Goal: Communication & Community: Answer question/provide support

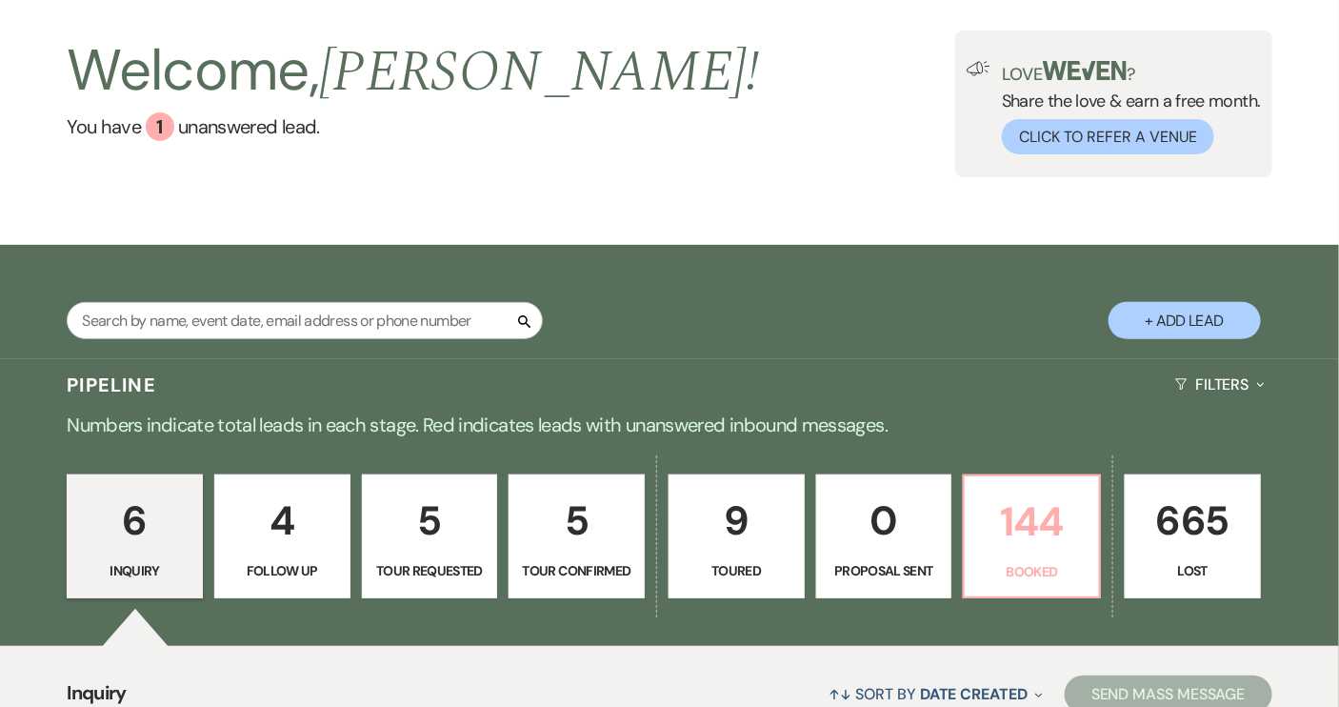
click at [1051, 556] on link "144 Booked" at bounding box center [1032, 536] width 138 height 124
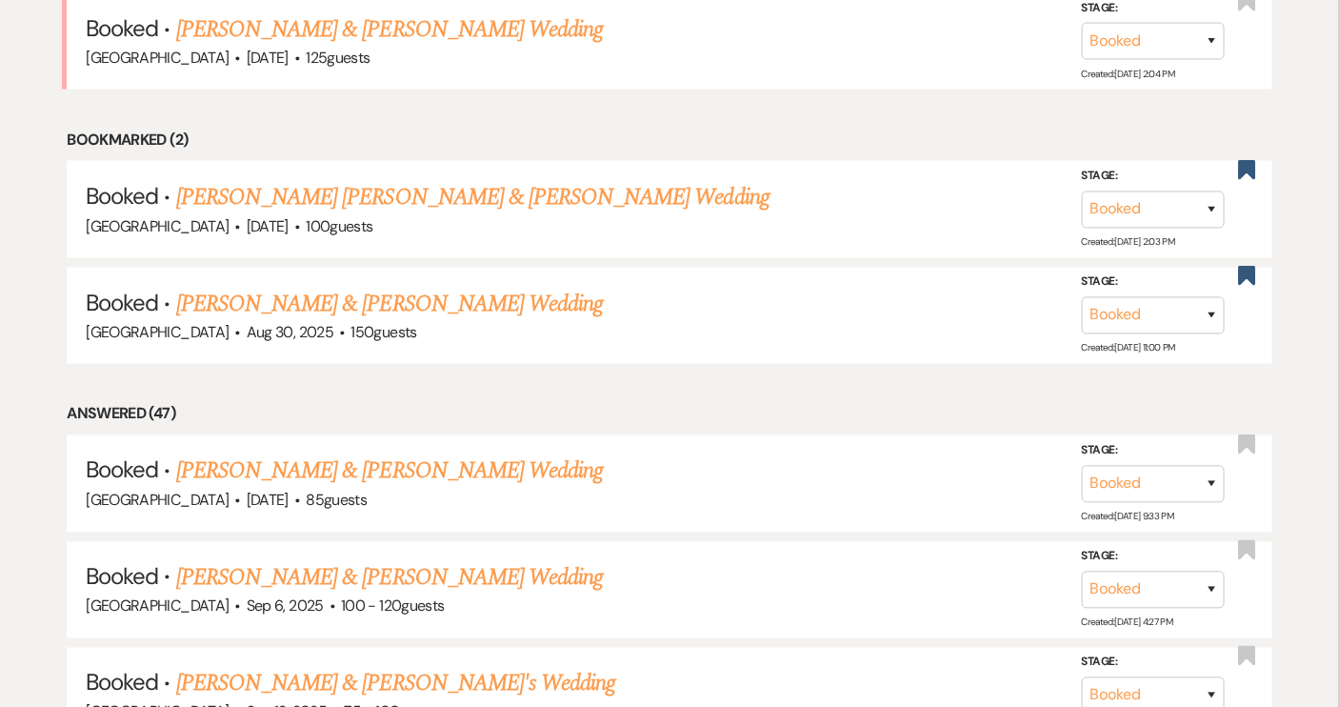
scroll to position [693, 0]
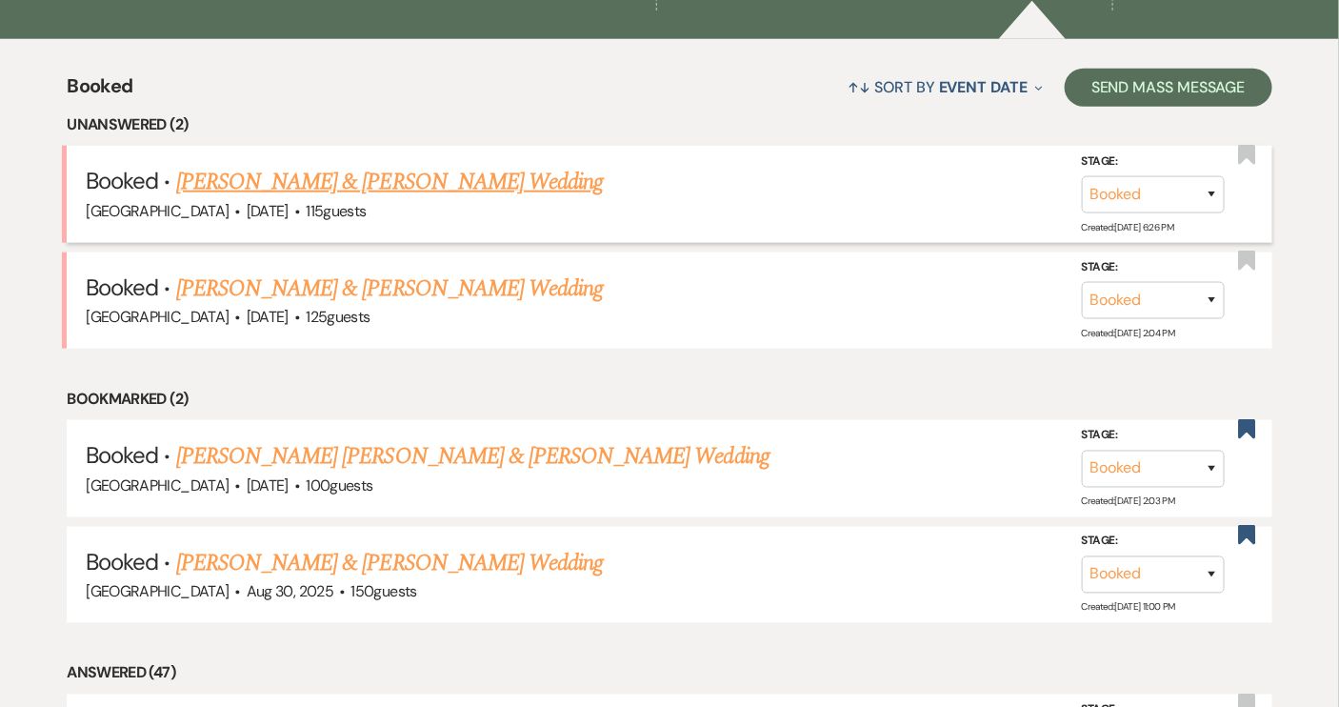
click at [339, 174] on link "[PERSON_NAME] & [PERSON_NAME] Wedding" at bounding box center [389, 182] width 427 height 34
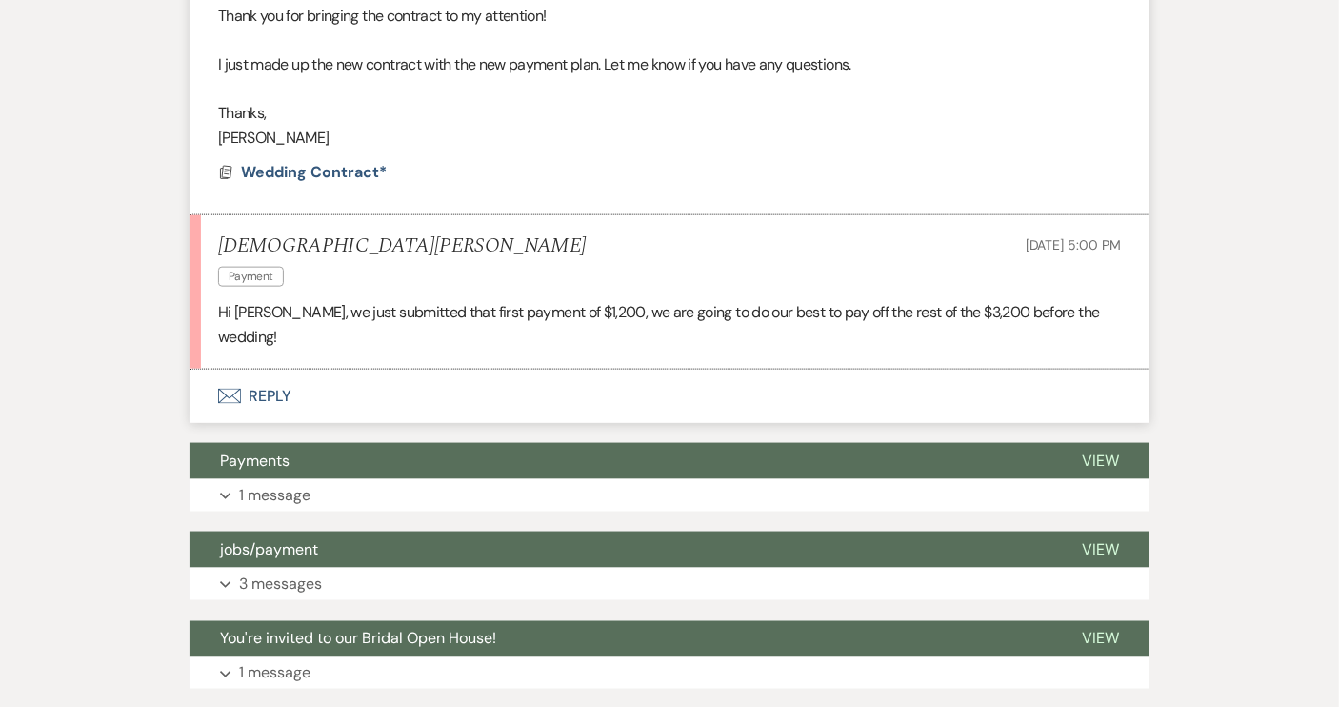
click at [260, 370] on button "Envelope Reply" at bounding box center [670, 396] width 960 height 53
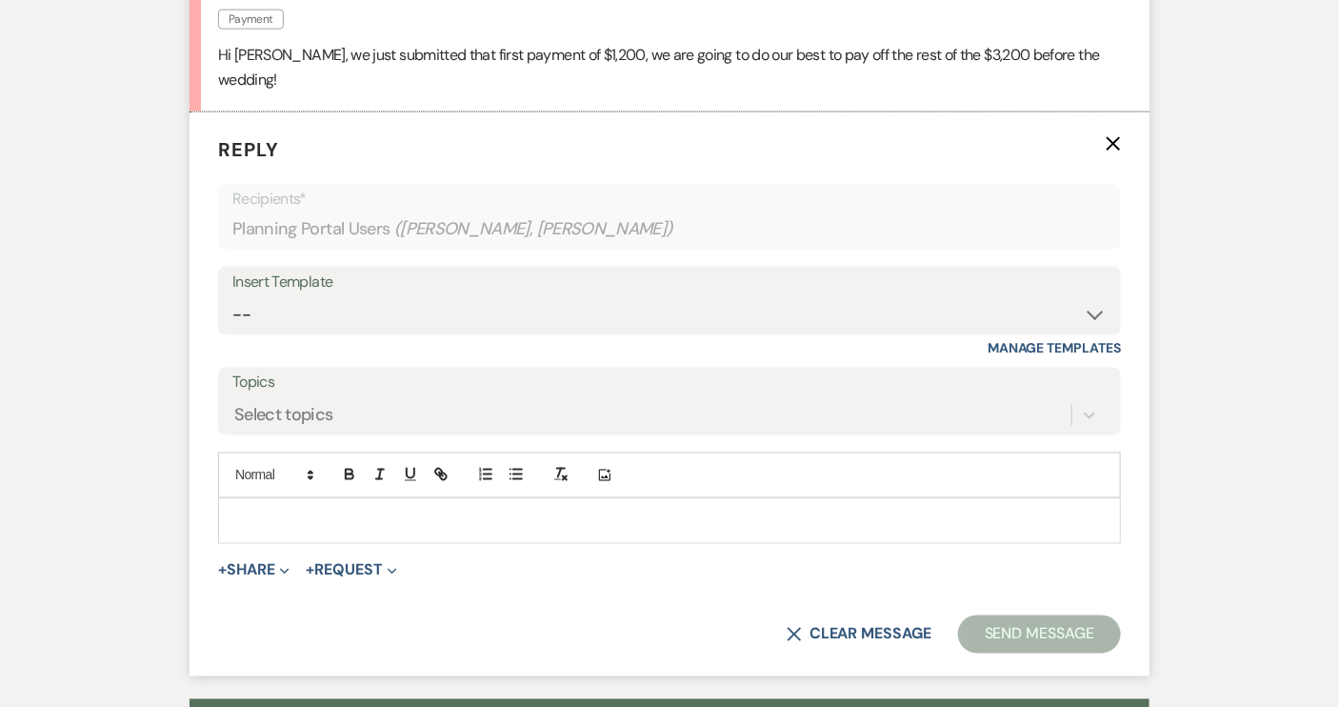
scroll to position [964, 0]
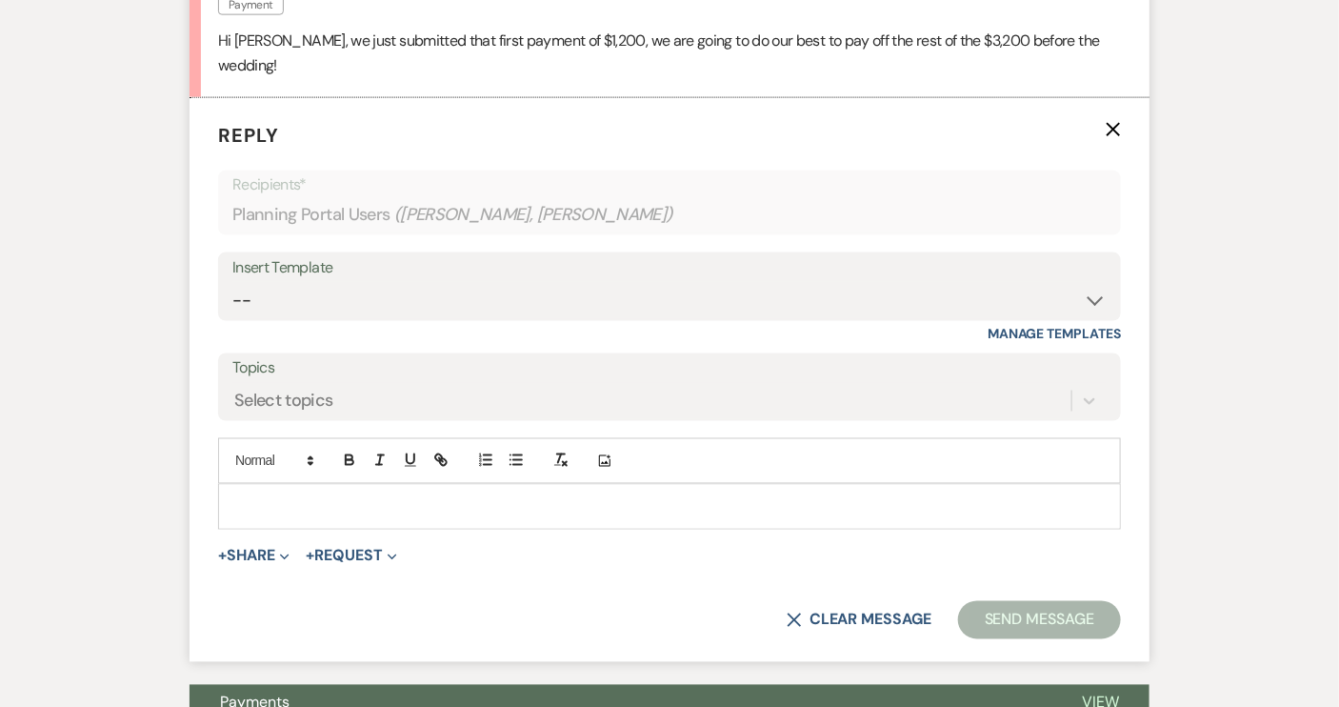
click at [242, 496] on p at bounding box center [669, 506] width 873 height 21
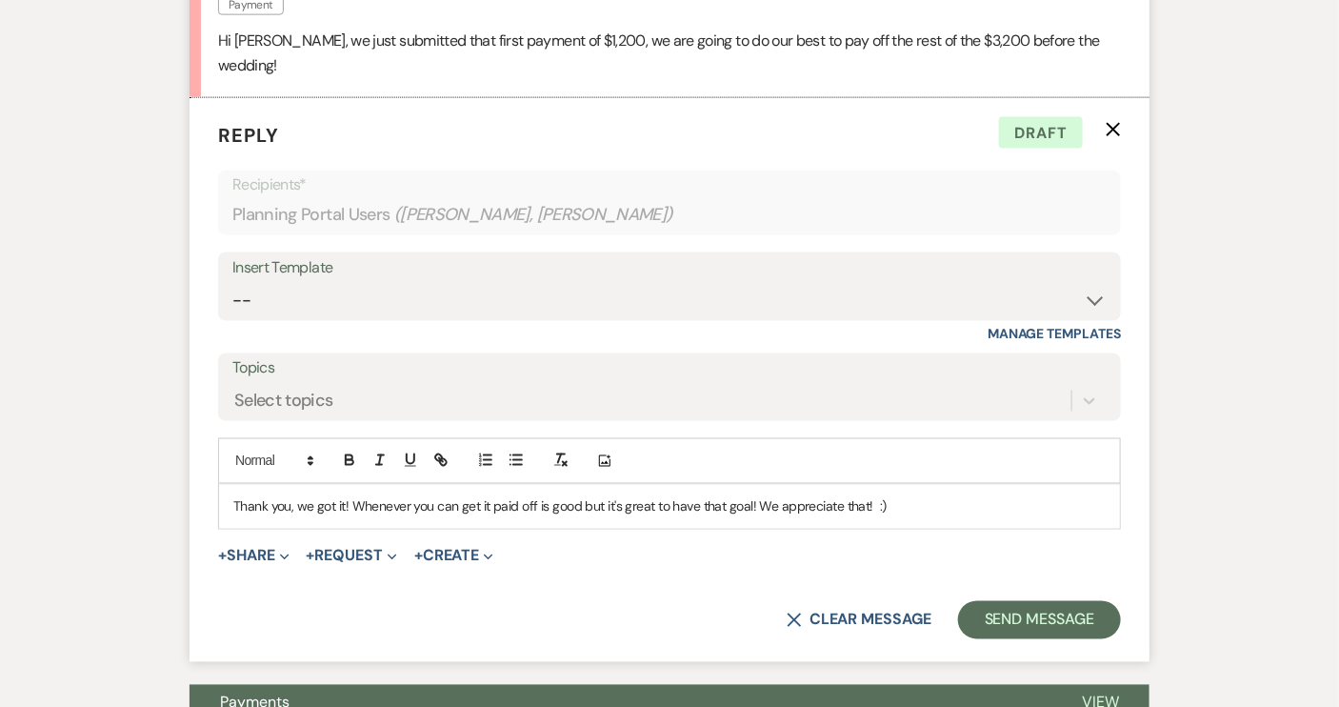
click at [579, 496] on p "Thank you, we got it! Whenever you can get it paid off is good but it's great t…" at bounding box center [669, 506] width 873 height 21
click at [577, 496] on p "Thank you, we got it! Whenever you can get it paid off is good really, but it's…" at bounding box center [669, 506] width 873 height 21
click at [1031, 601] on button "Send Message" at bounding box center [1039, 620] width 163 height 38
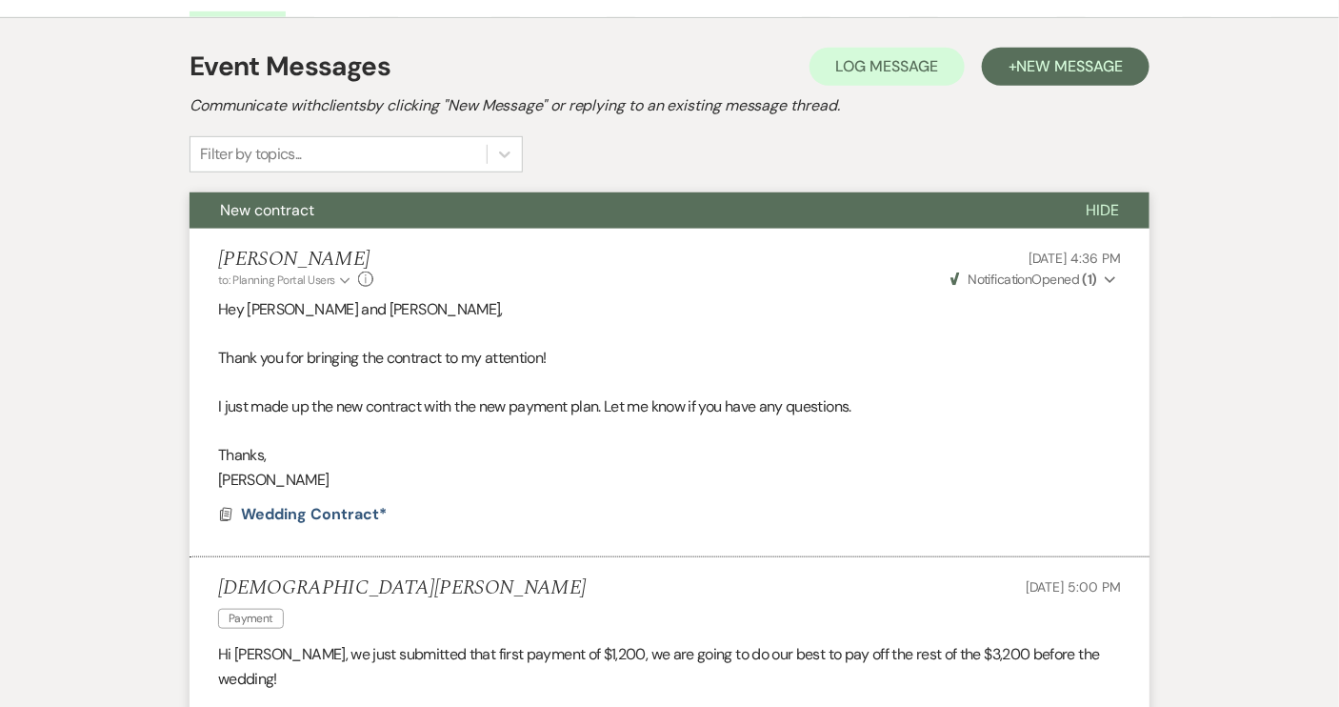
scroll to position [98, 0]
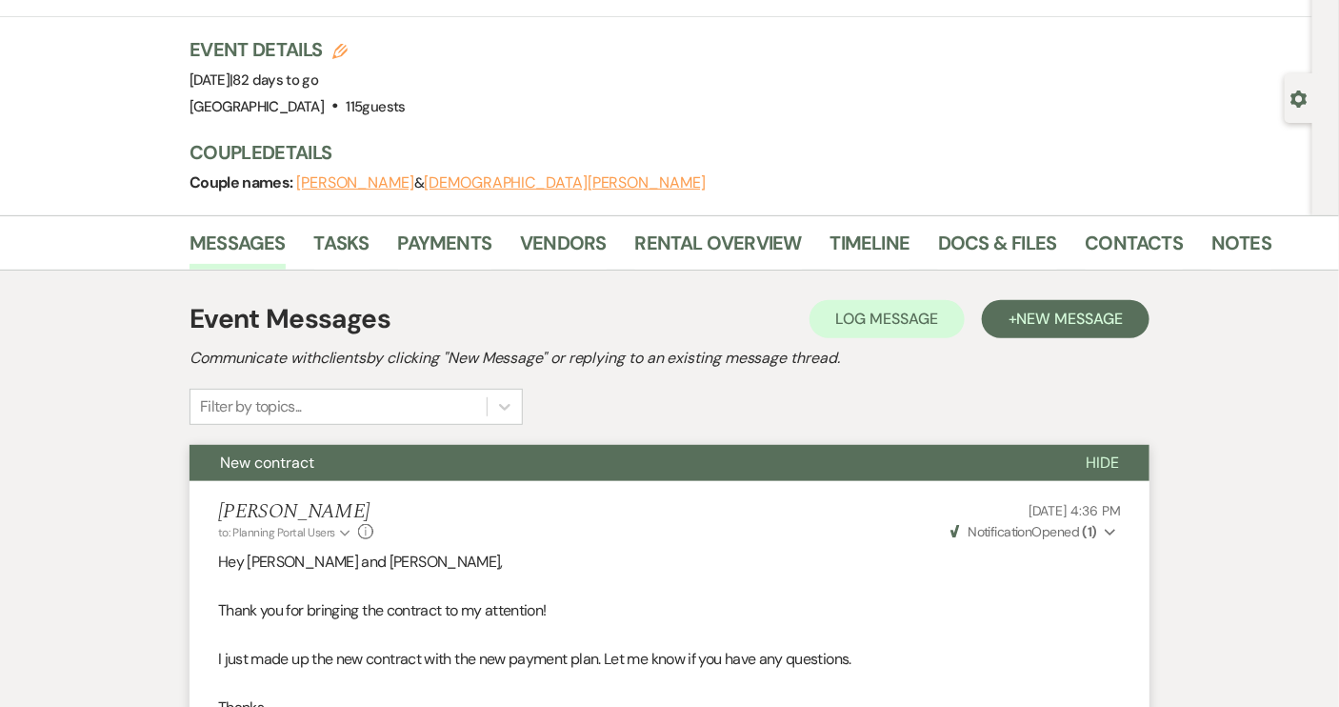
click at [1103, 462] on span "Hide" at bounding box center [1102, 462] width 33 height 20
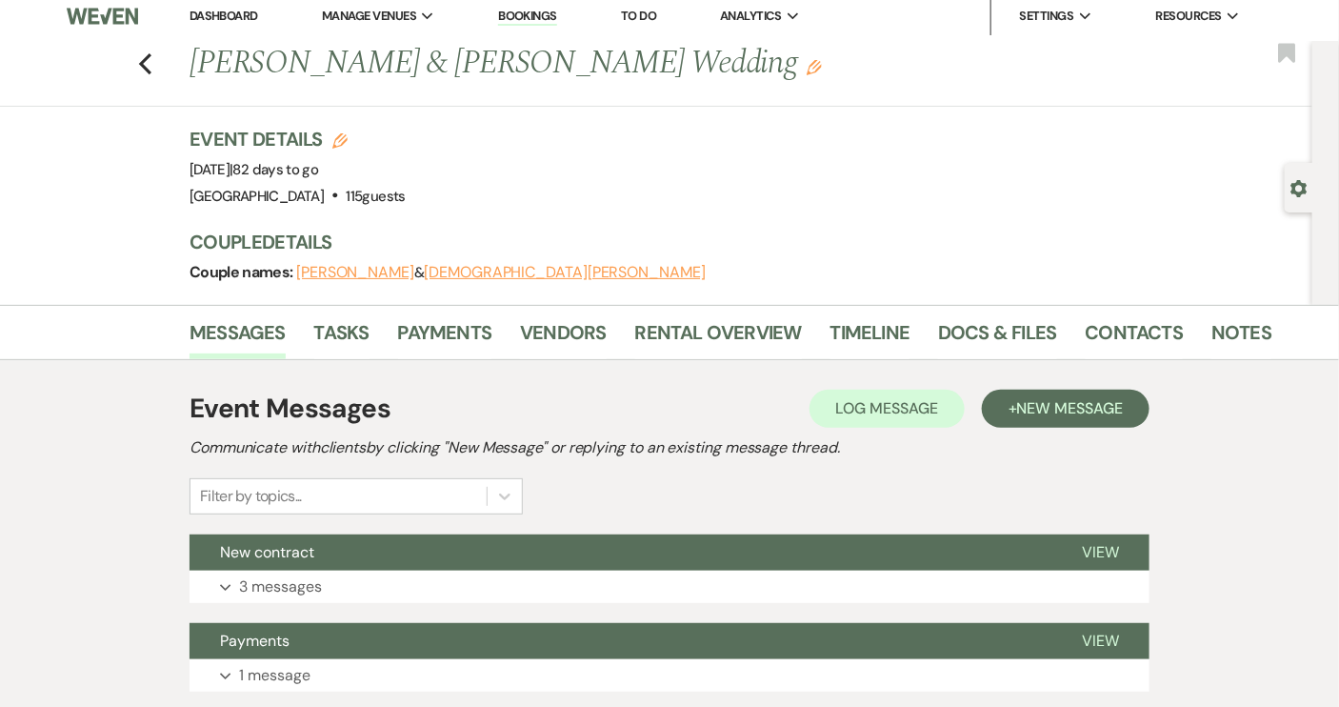
scroll to position [0, 0]
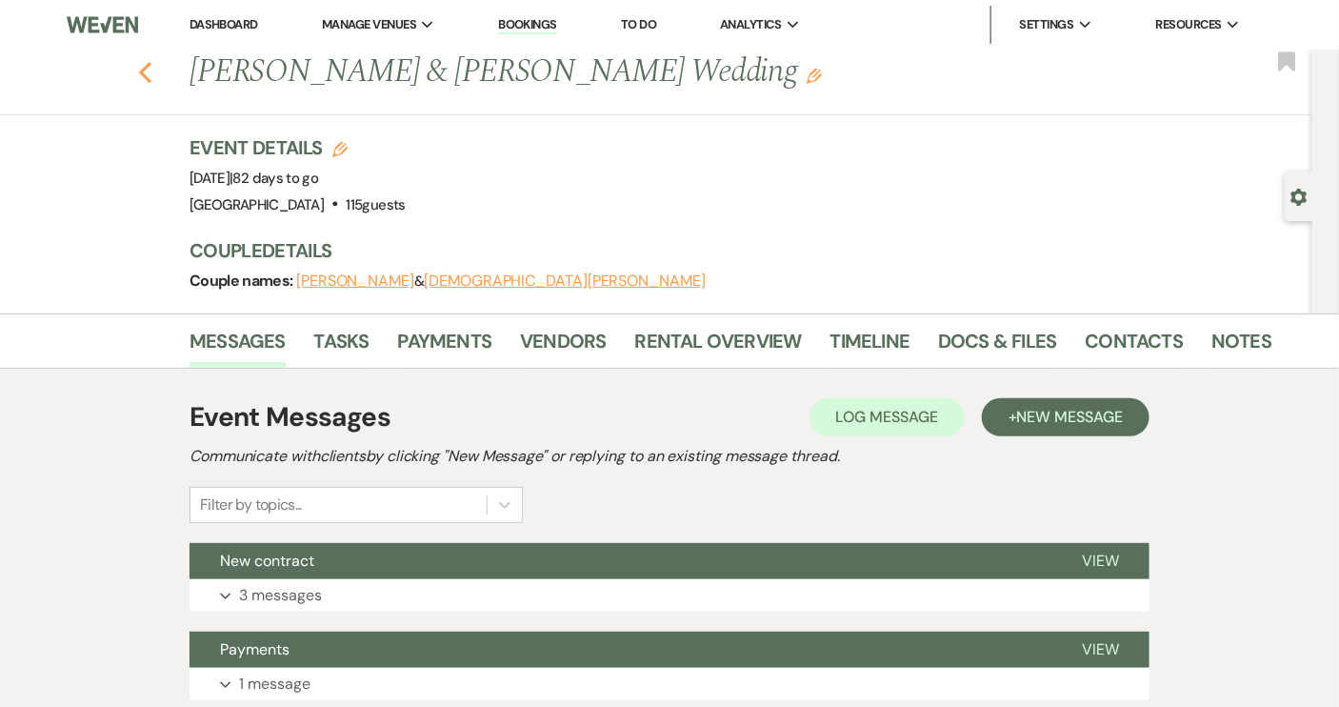
click at [151, 73] on icon "Previous" at bounding box center [145, 72] width 14 height 23
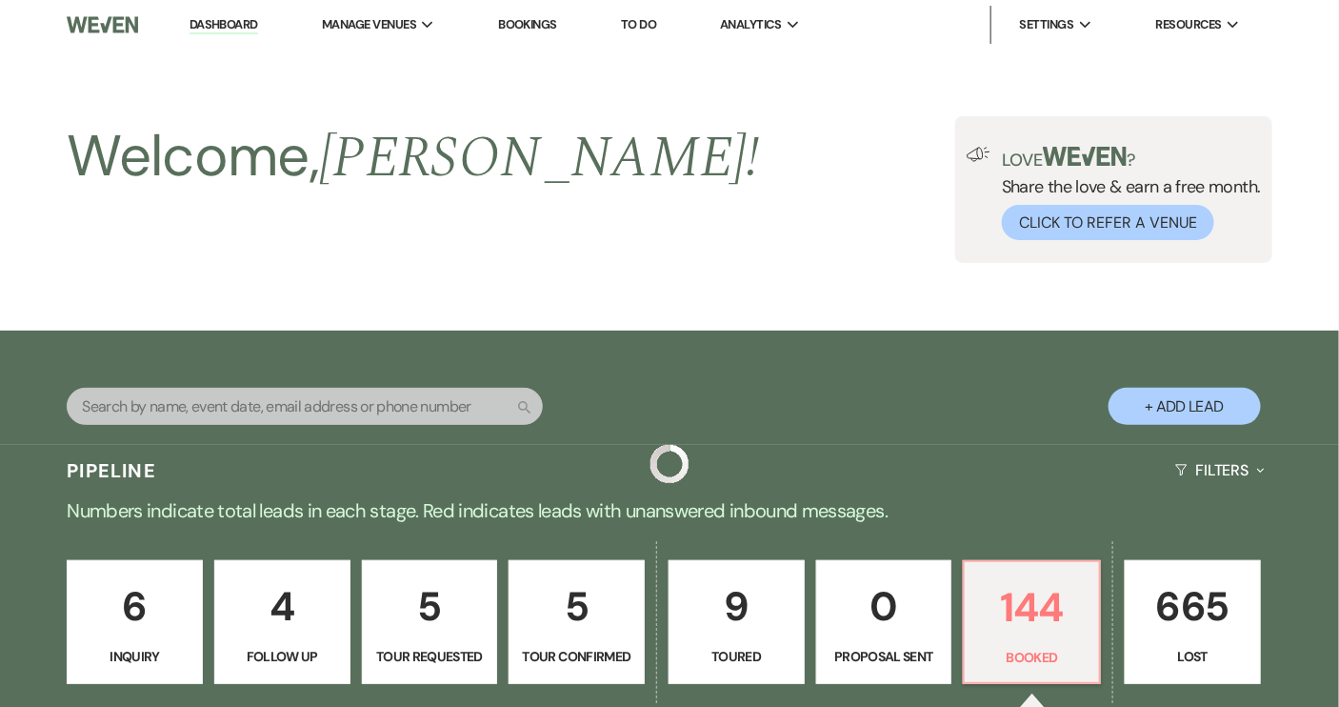
scroll to position [693, 0]
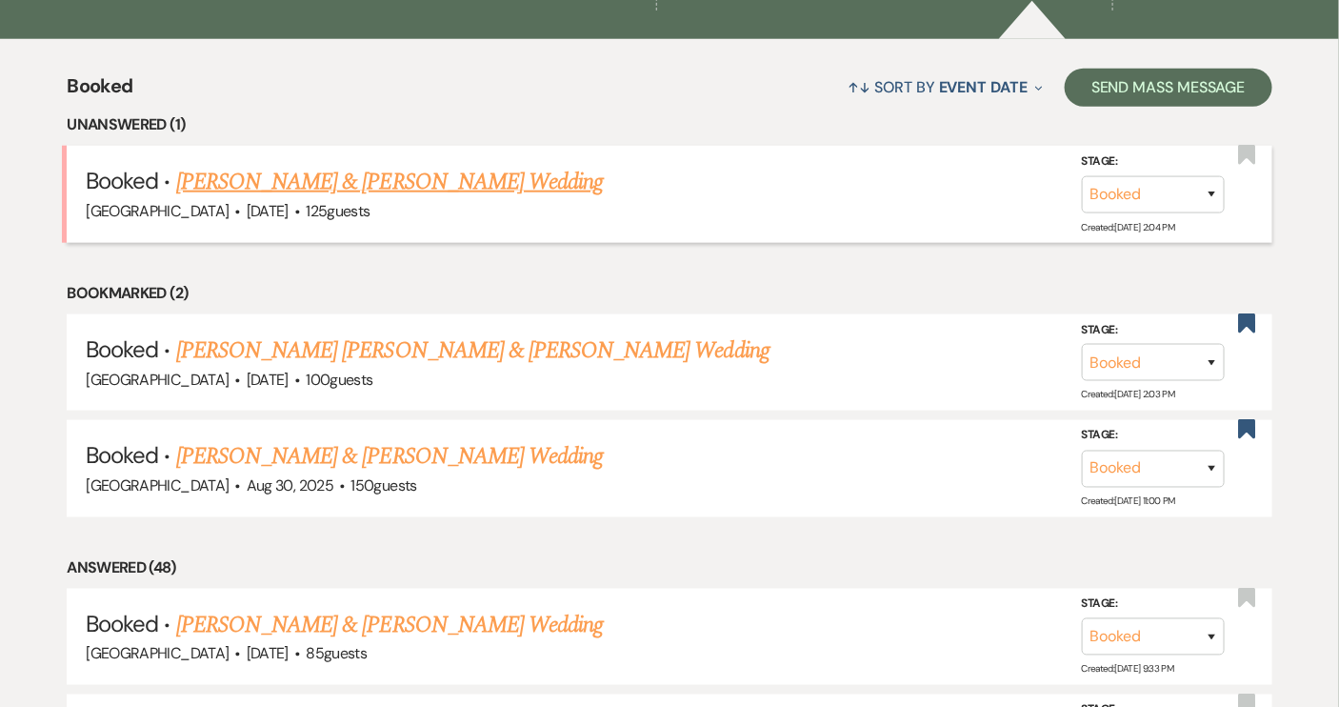
click at [460, 175] on link "[PERSON_NAME] & [PERSON_NAME] Wedding" at bounding box center [389, 182] width 427 height 34
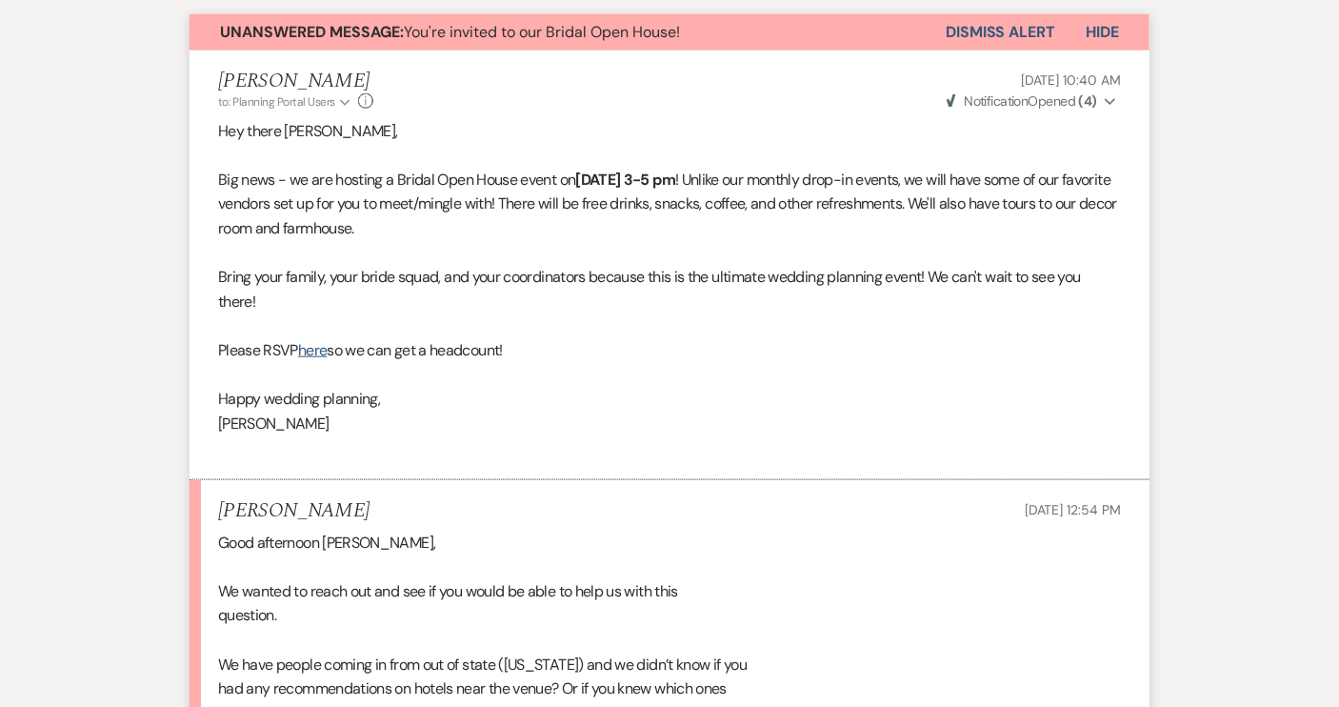
scroll to position [693, 0]
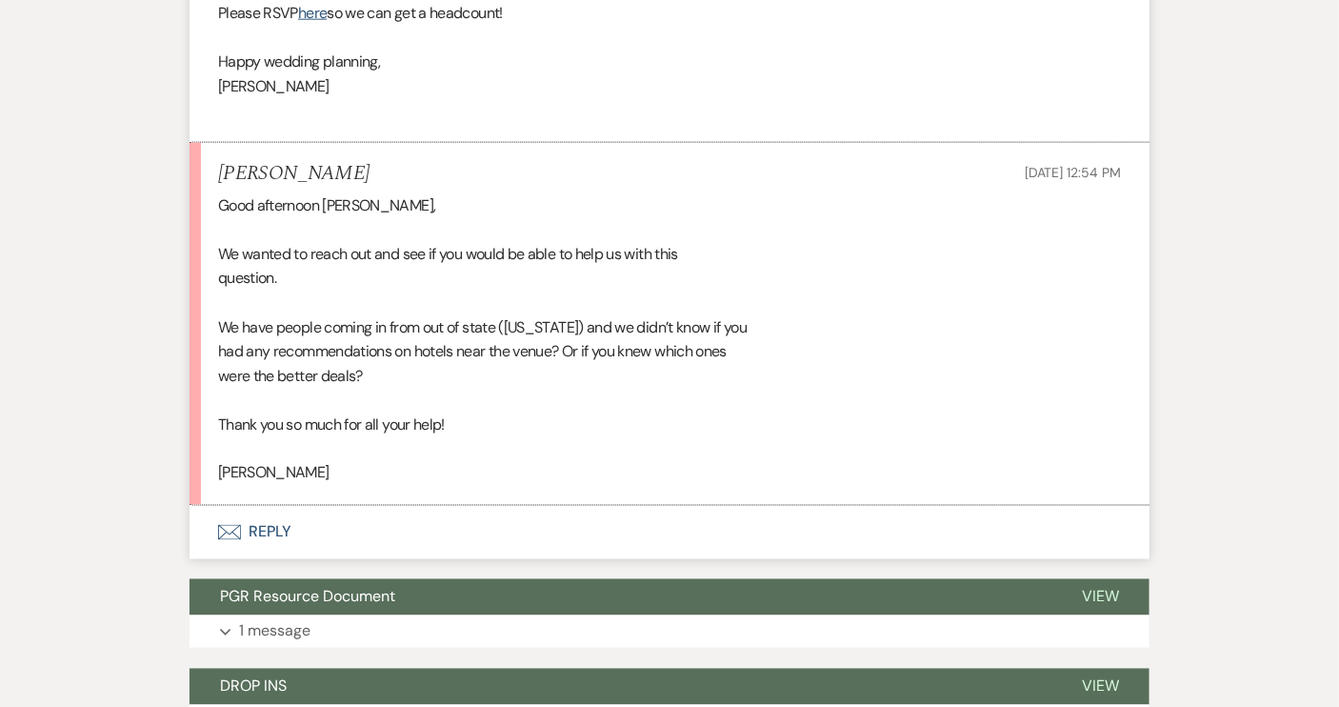
click at [265, 526] on button "Envelope Reply" at bounding box center [670, 532] width 960 height 53
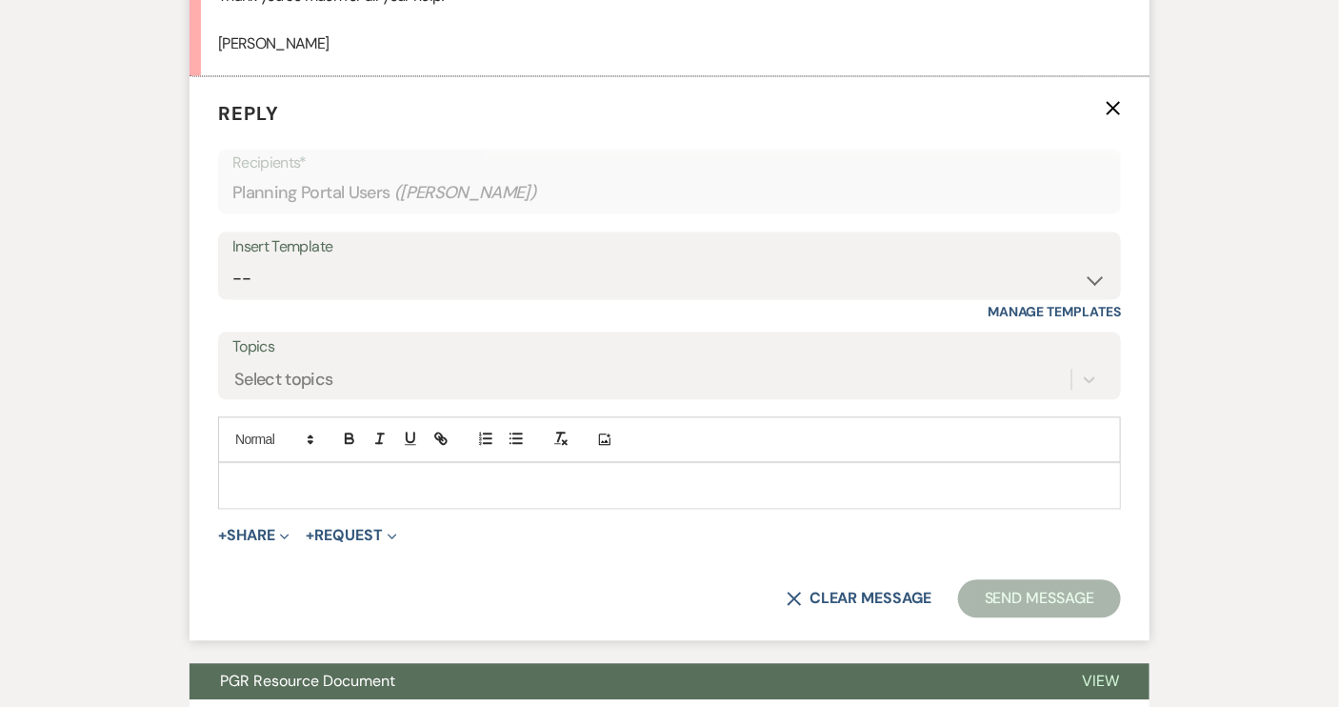
scroll to position [1297, 0]
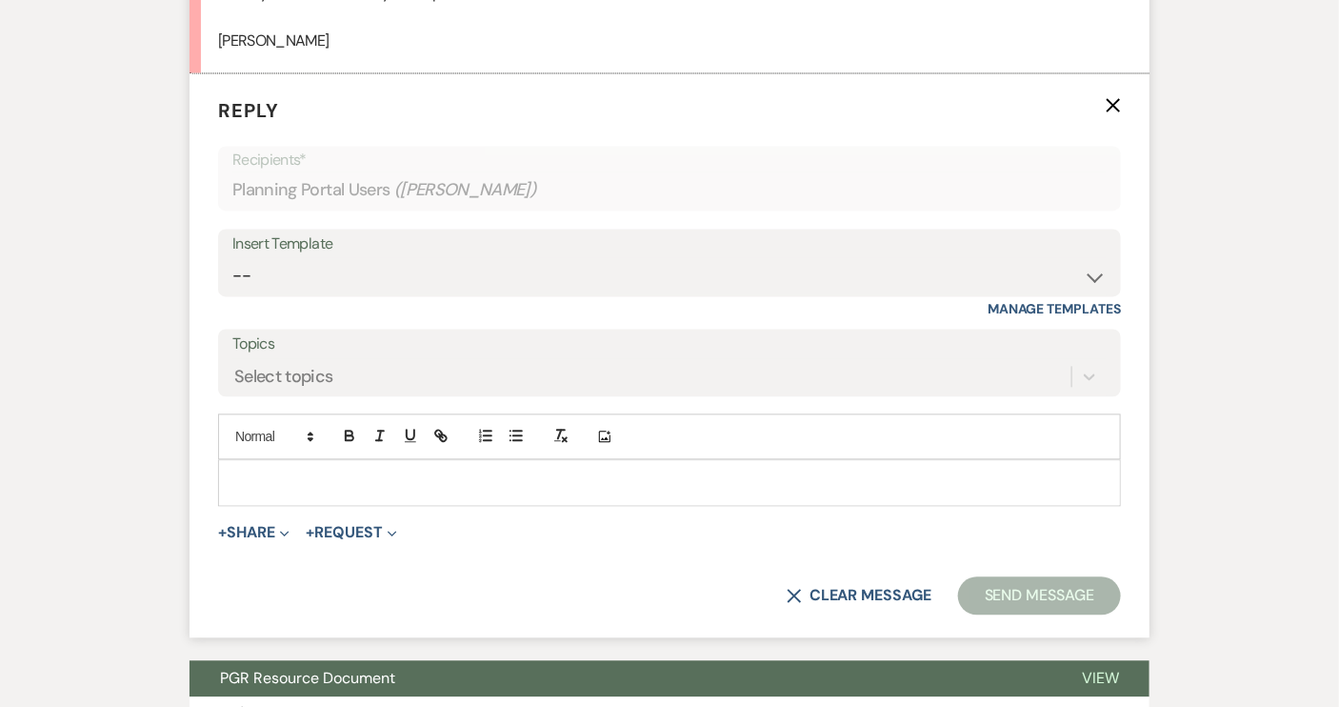
click at [262, 481] on p at bounding box center [669, 482] width 873 height 21
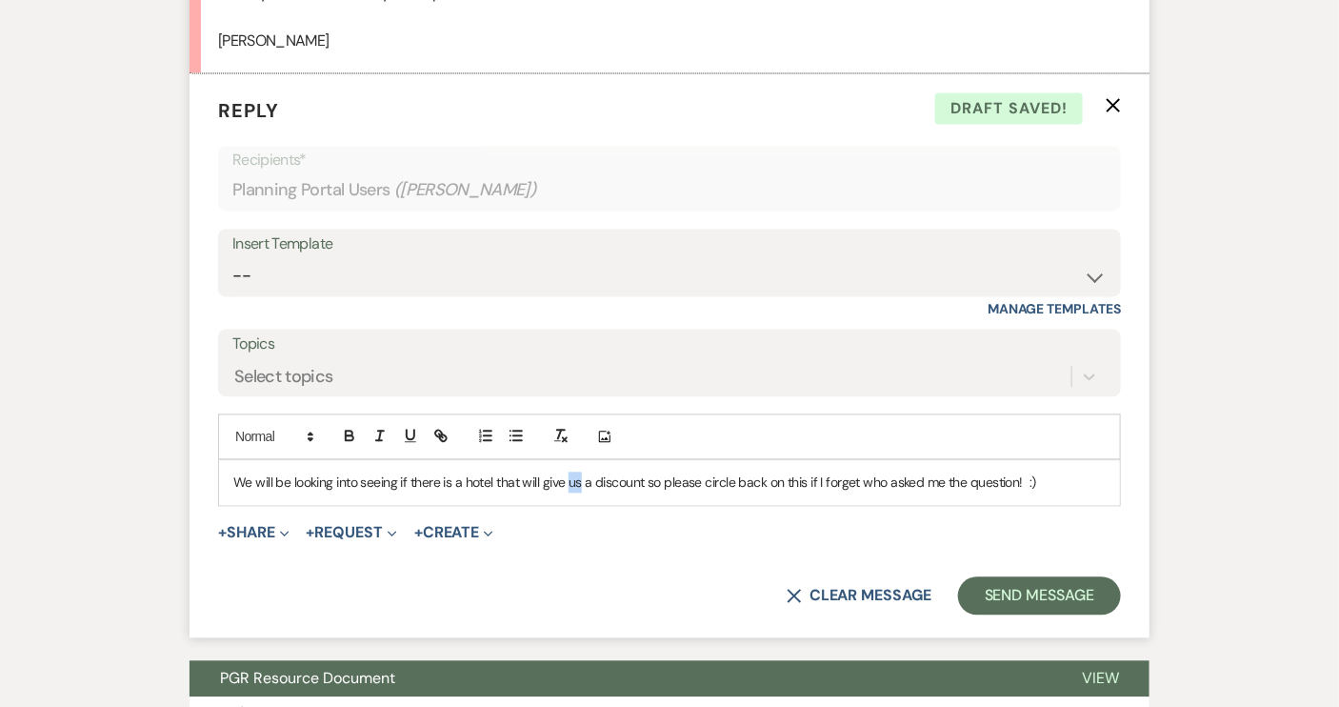
drag, startPoint x: 569, startPoint y: 483, endPoint x: 581, endPoint y: 484, distance: 12.4
click at [581, 484] on p "We will be looking into seeing if there is a hotel that will give us a discount…" at bounding box center [669, 482] width 873 height 21
click at [688, 482] on p "We will be looking into seeing if there is a hotel that will give our venue a d…" at bounding box center [669, 482] width 873 height 21
click at [1054, 590] on button "Send Message" at bounding box center [1039, 596] width 163 height 38
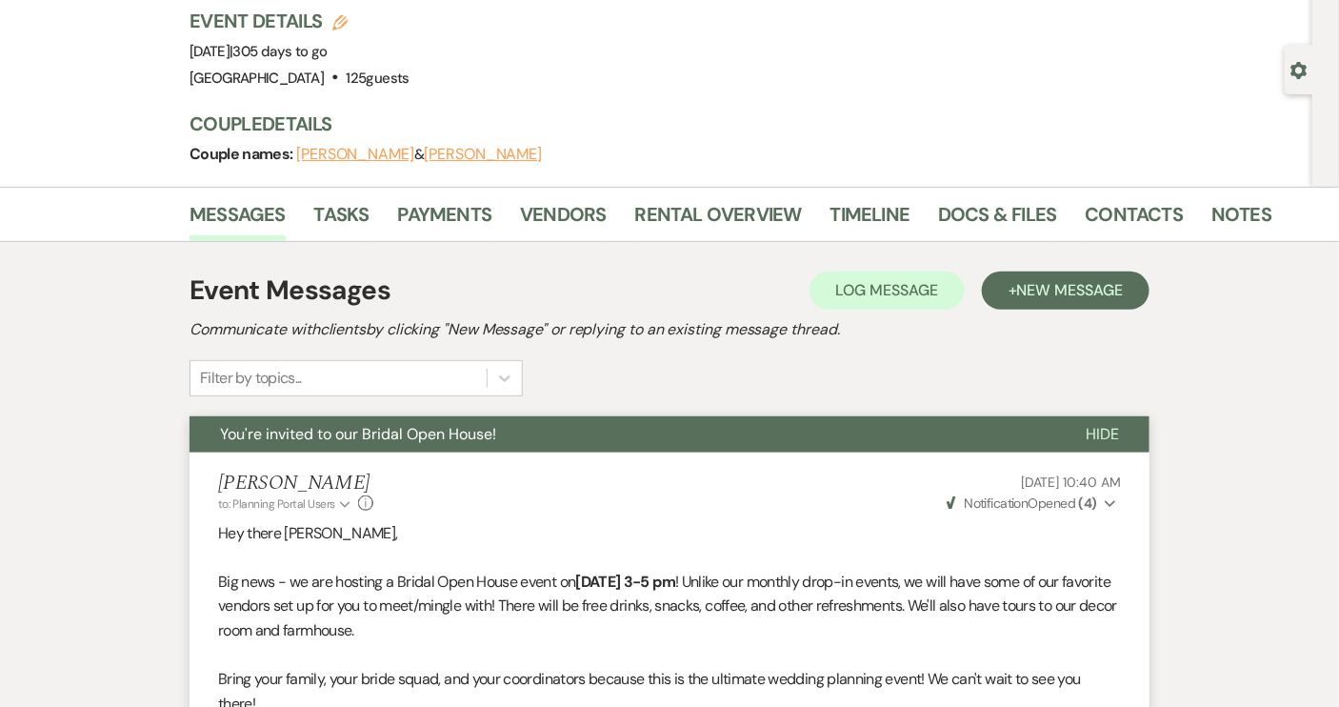
scroll to position [0, 0]
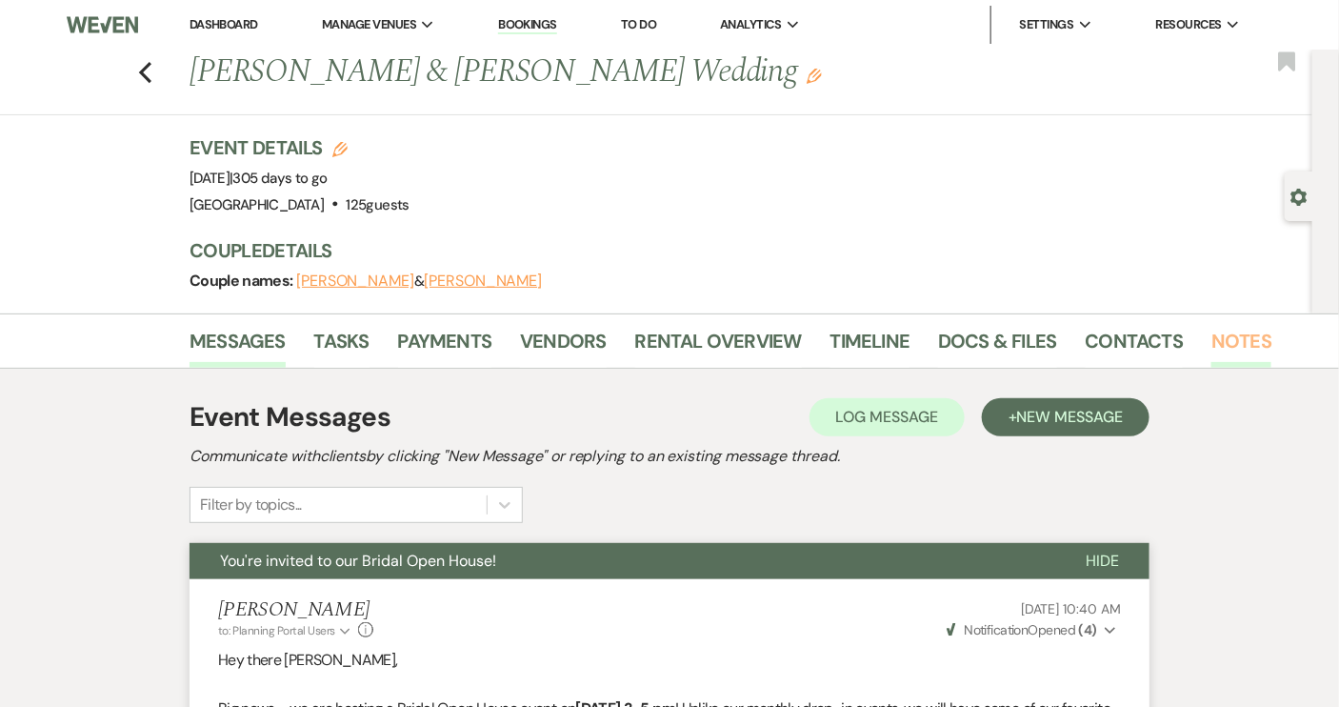
click at [1236, 337] on link "Notes" at bounding box center [1242, 347] width 60 height 42
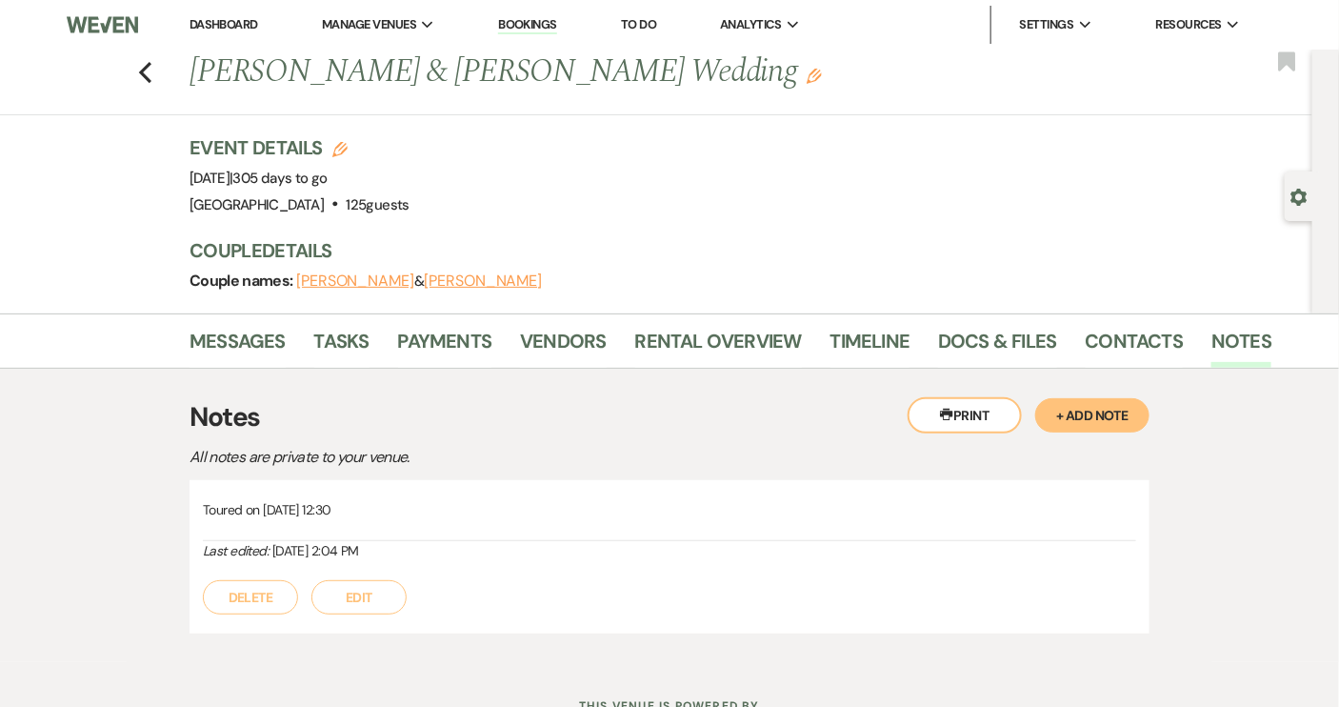
click at [1103, 412] on button "+ Add Note" at bounding box center [1092, 415] width 114 height 34
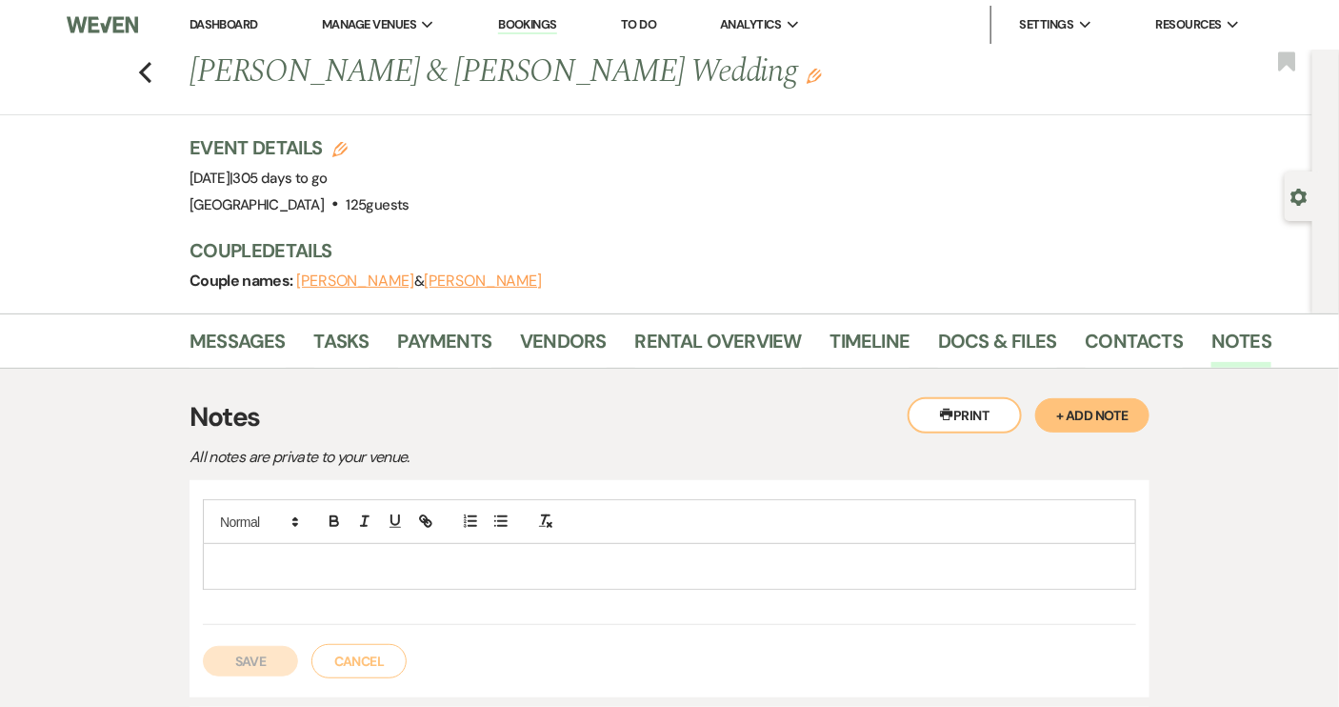
click at [247, 551] on div at bounding box center [670, 566] width 932 height 44
click at [263, 648] on button "Save" at bounding box center [250, 661] width 95 height 30
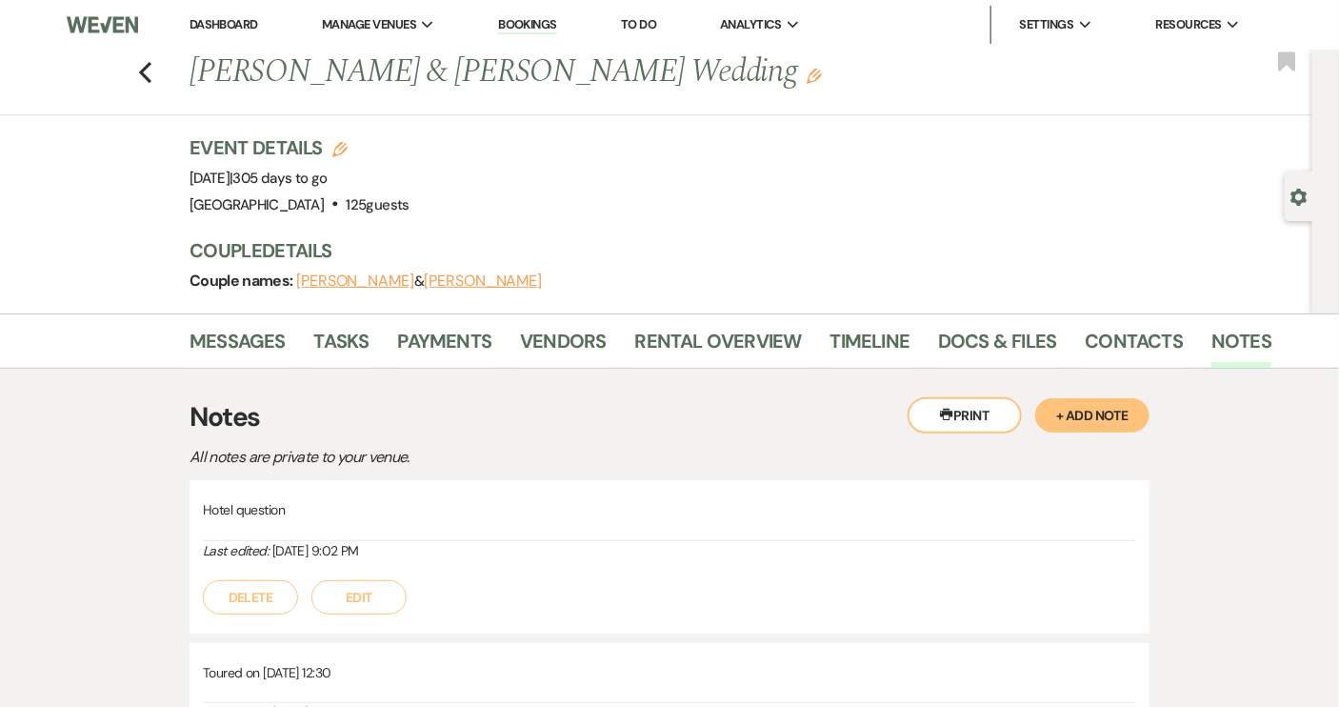
click at [161, 81] on div "Previous [PERSON_NAME] & [PERSON_NAME] Wedding Edit Bookmark" at bounding box center [651, 83] width 1322 height 66
click at [135, 70] on div "Previous [PERSON_NAME] & [PERSON_NAME] Wedding Edit Bookmark" at bounding box center [651, 83] width 1322 height 66
click at [145, 66] on div "Previous [PERSON_NAME] & [PERSON_NAME] Wedding Edit Bookmark" at bounding box center [651, 83] width 1322 height 66
click at [152, 72] on icon "Previous" at bounding box center [145, 72] width 14 height 23
